Goal: Navigation & Orientation: Find specific page/section

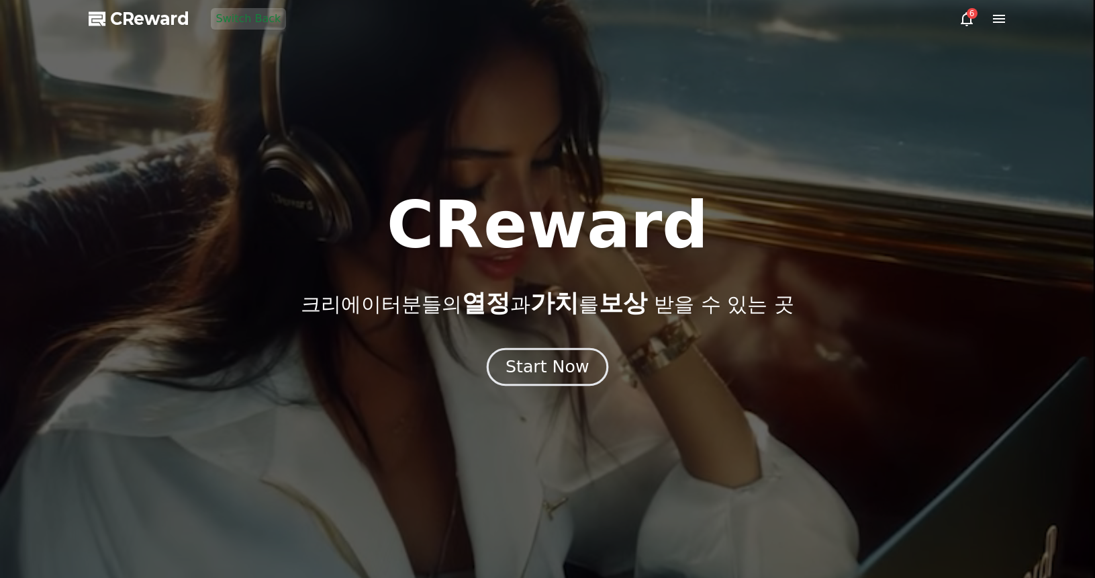
click at [547, 368] on div "Start Now" at bounding box center [547, 366] width 83 height 23
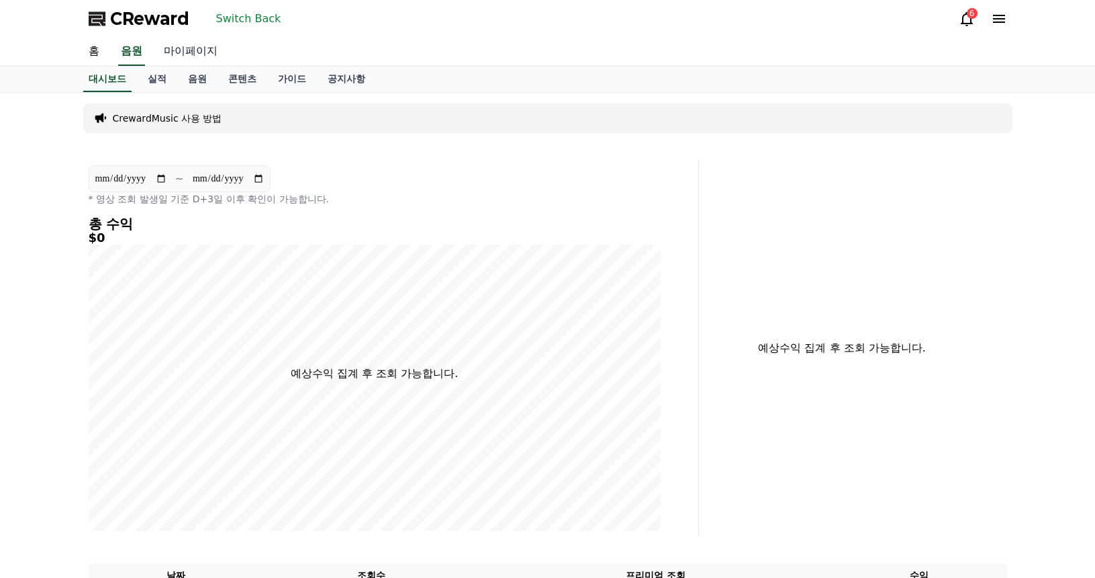
click at [189, 53] on link "마이페이지" at bounding box center [190, 52] width 75 height 28
select select "**********"
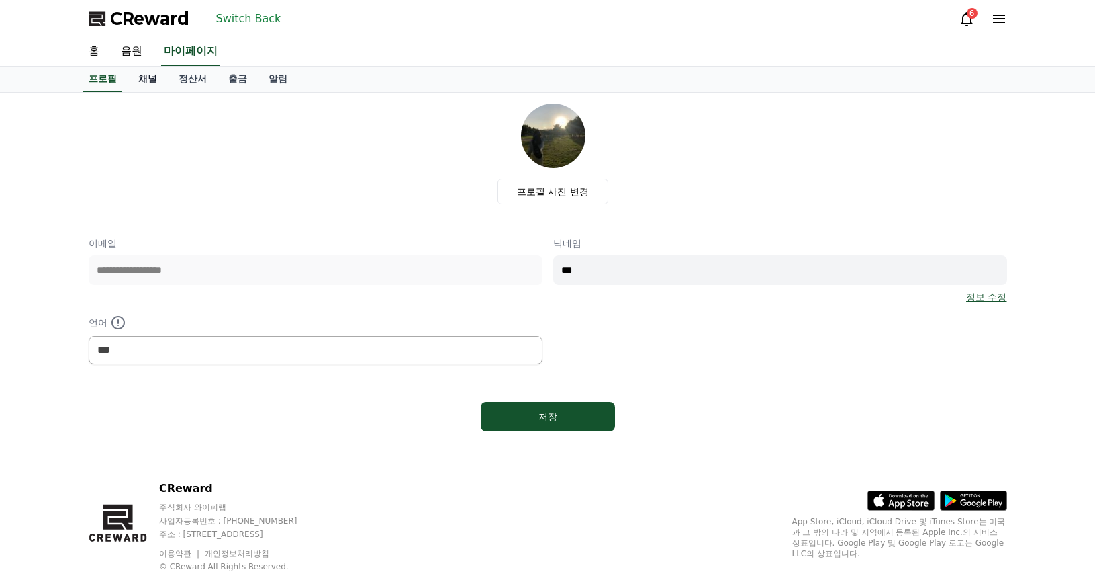
click at [156, 77] on link "채널" at bounding box center [148, 79] width 40 height 26
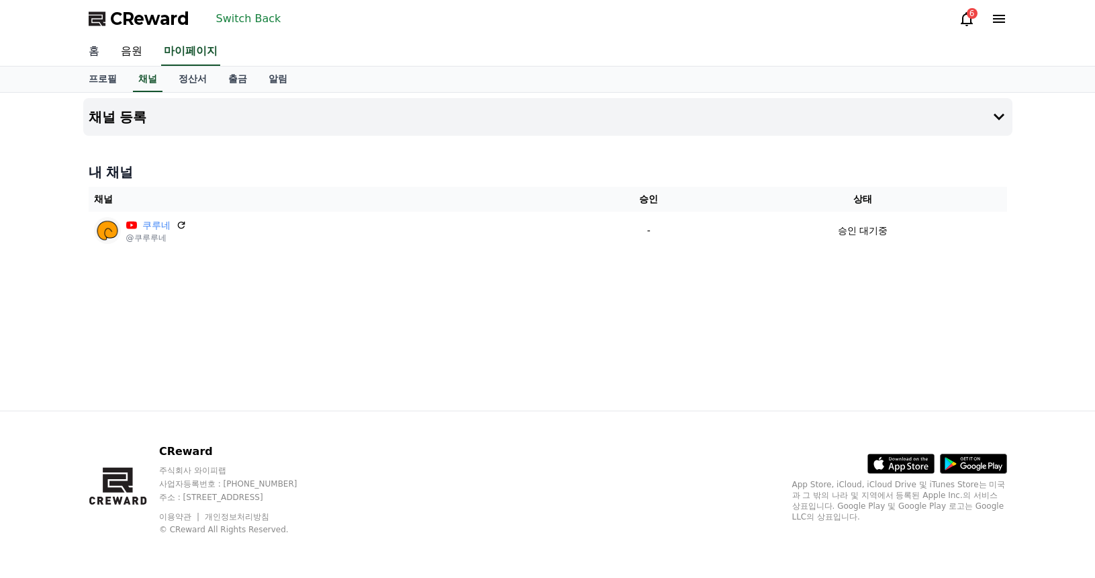
click at [103, 56] on link "홈" at bounding box center [94, 52] width 32 height 28
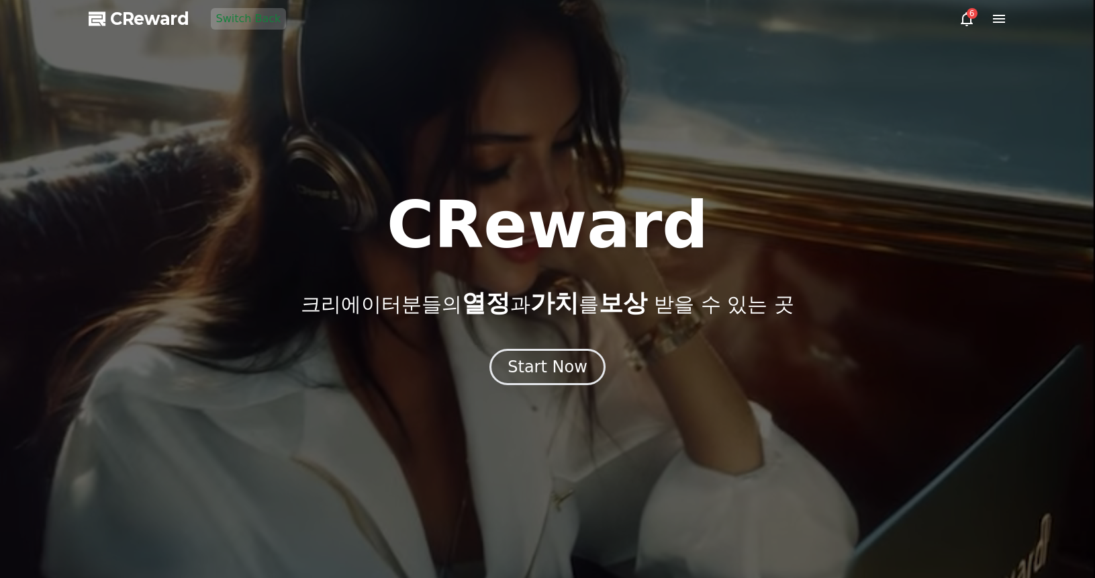
click at [240, 15] on button "Switch Back" at bounding box center [249, 18] width 76 height 21
